Goal: Transaction & Acquisition: Book appointment/travel/reservation

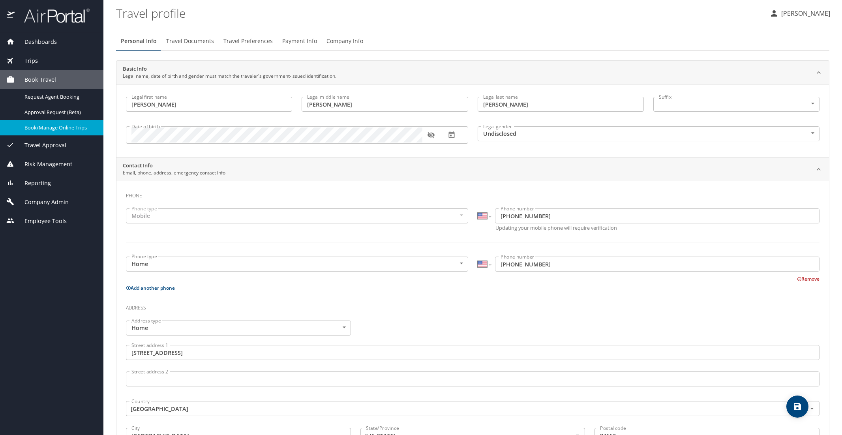
select select "US"
click at [52, 126] on span "Book/Manage Online Trips" at bounding box center [58, 127] width 69 height 7
